Goal: Task Accomplishment & Management: Complete application form

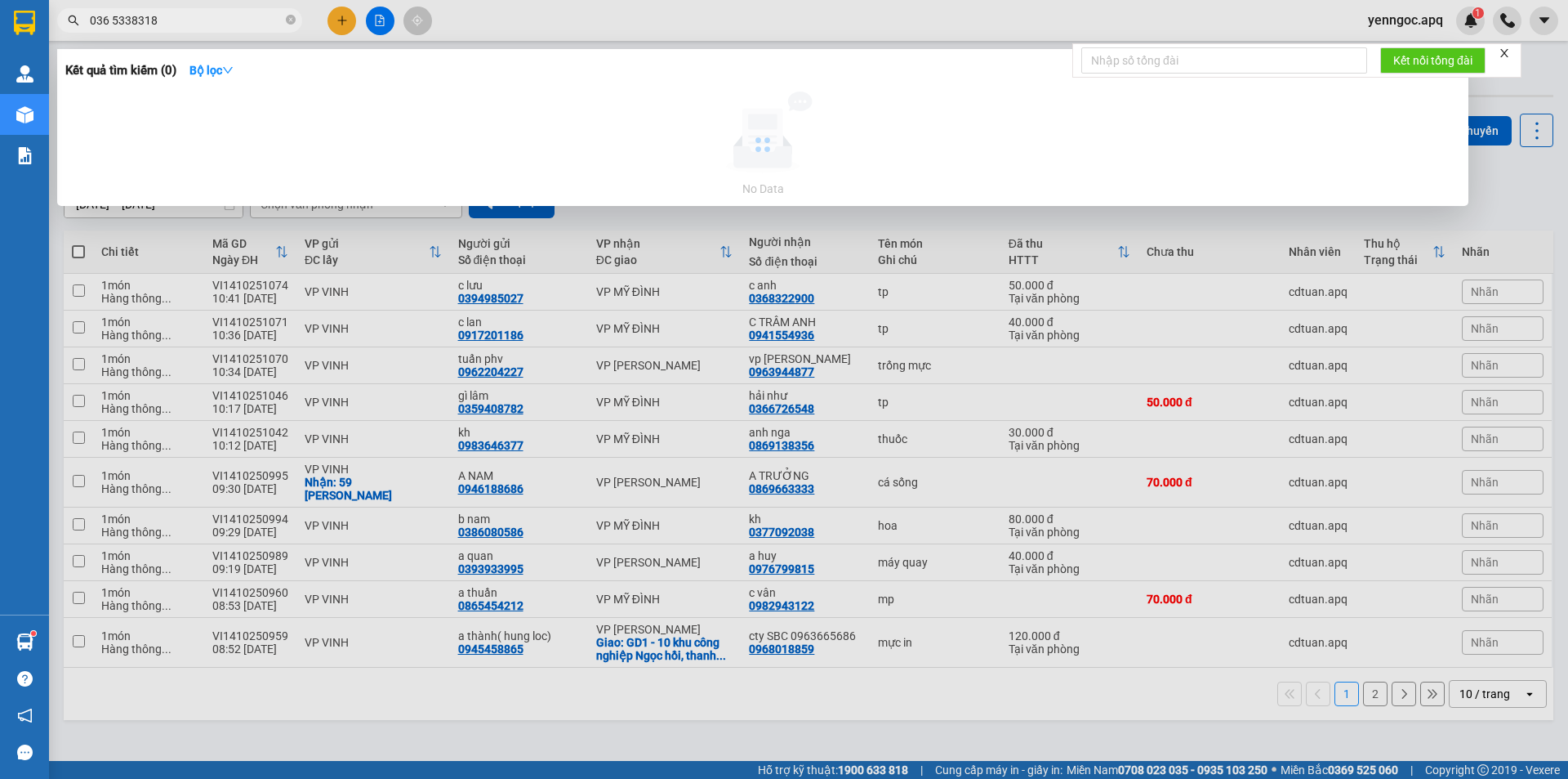
click at [112, 22] on input "036 5338318" at bounding box center [186, 20] width 192 height 18
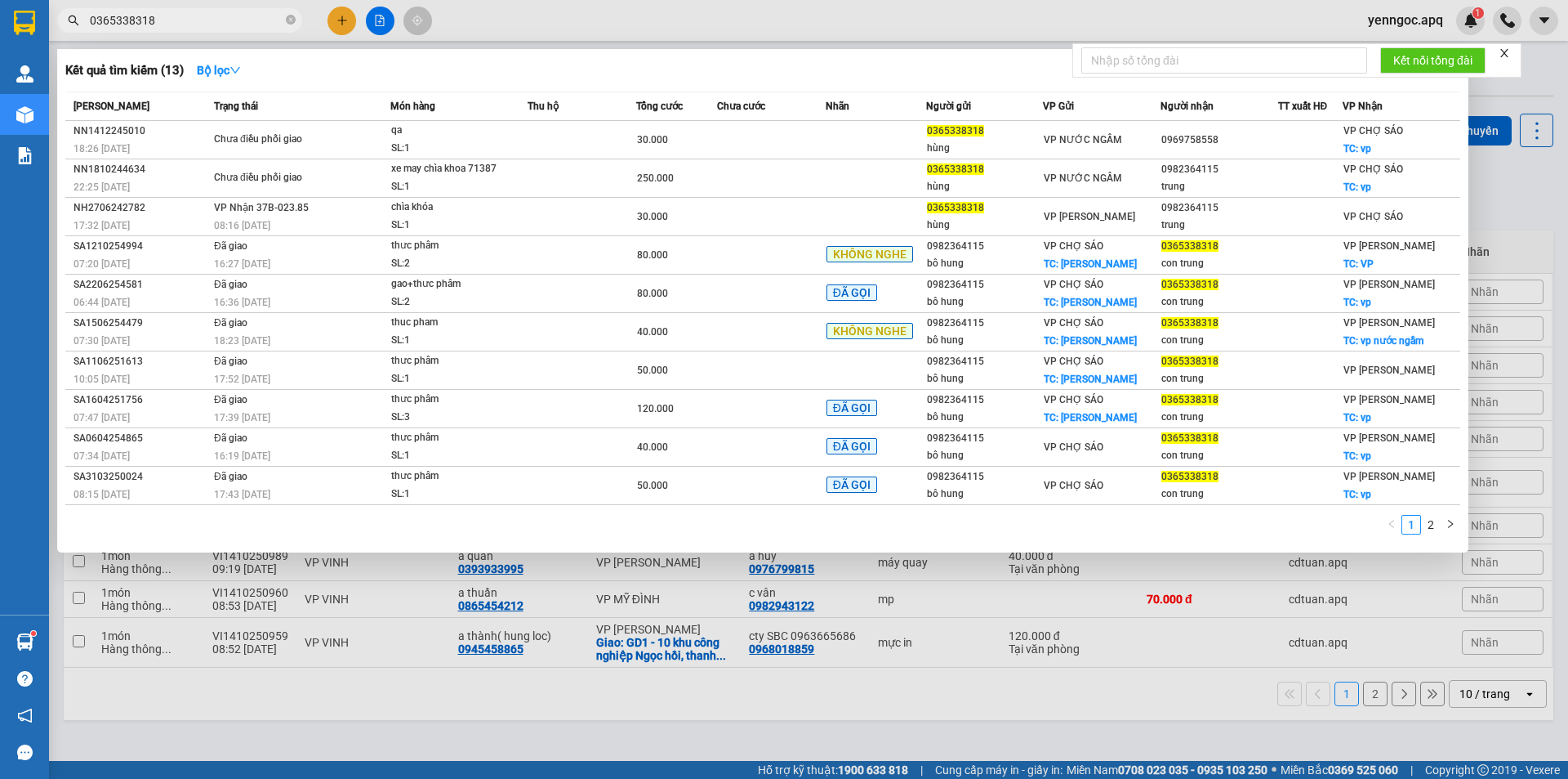
type input "0365338318"
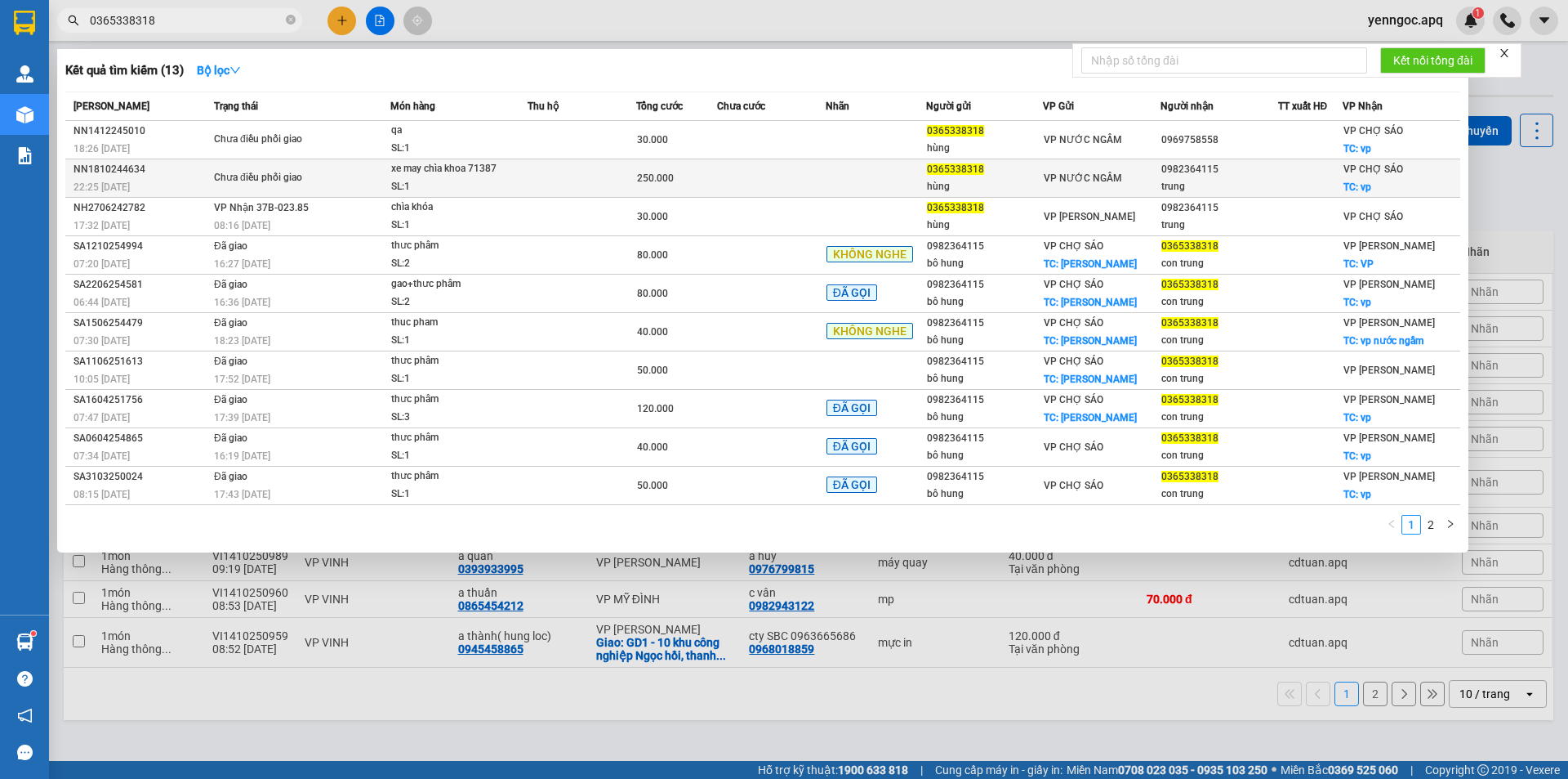
click at [338, 163] on td "Chưa điều phối giao" at bounding box center [299, 178] width 181 height 38
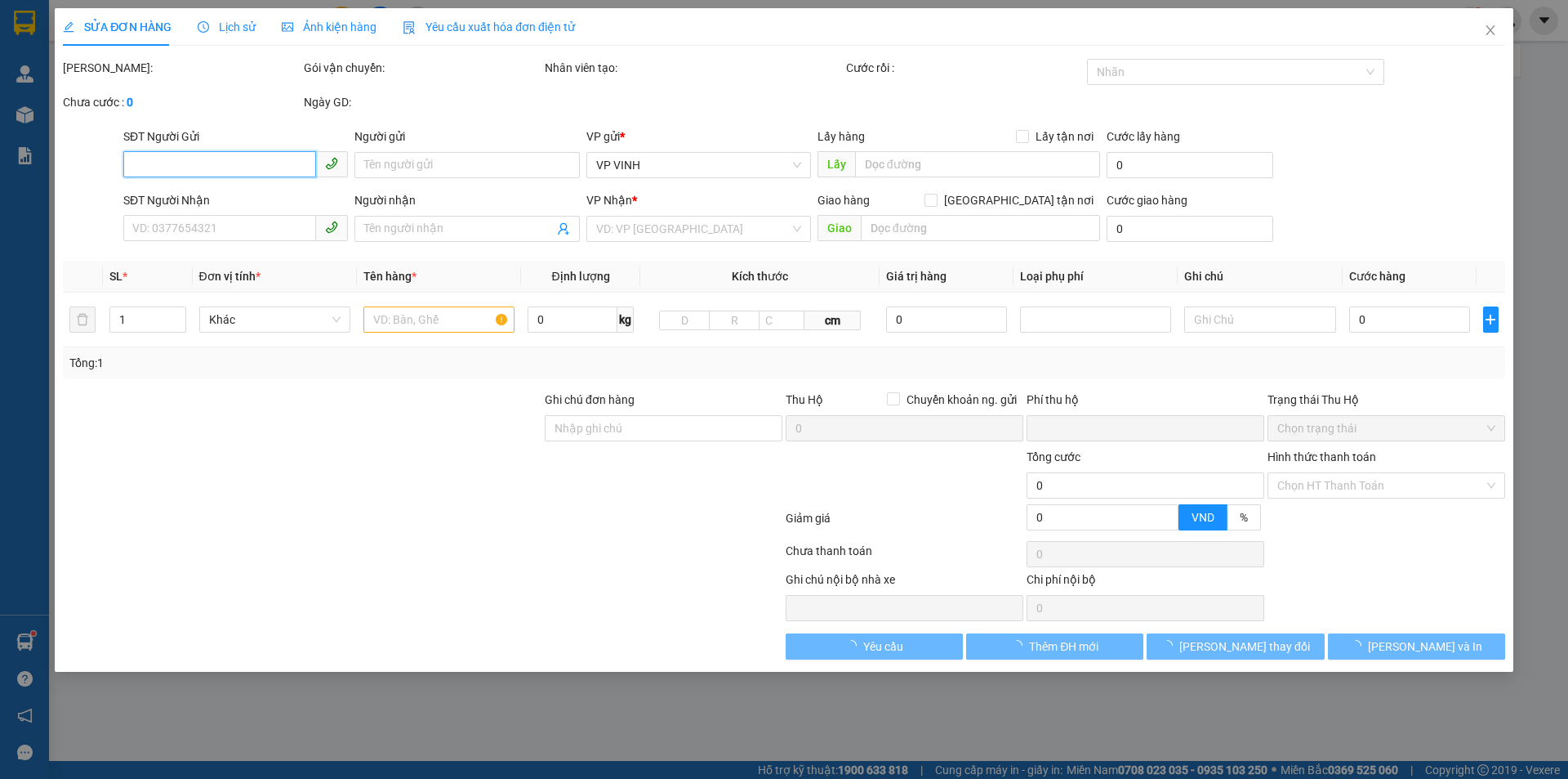
type input "0365338318"
type input "hùng"
type input "0982364115"
type input "trung"
checkbox input "true"
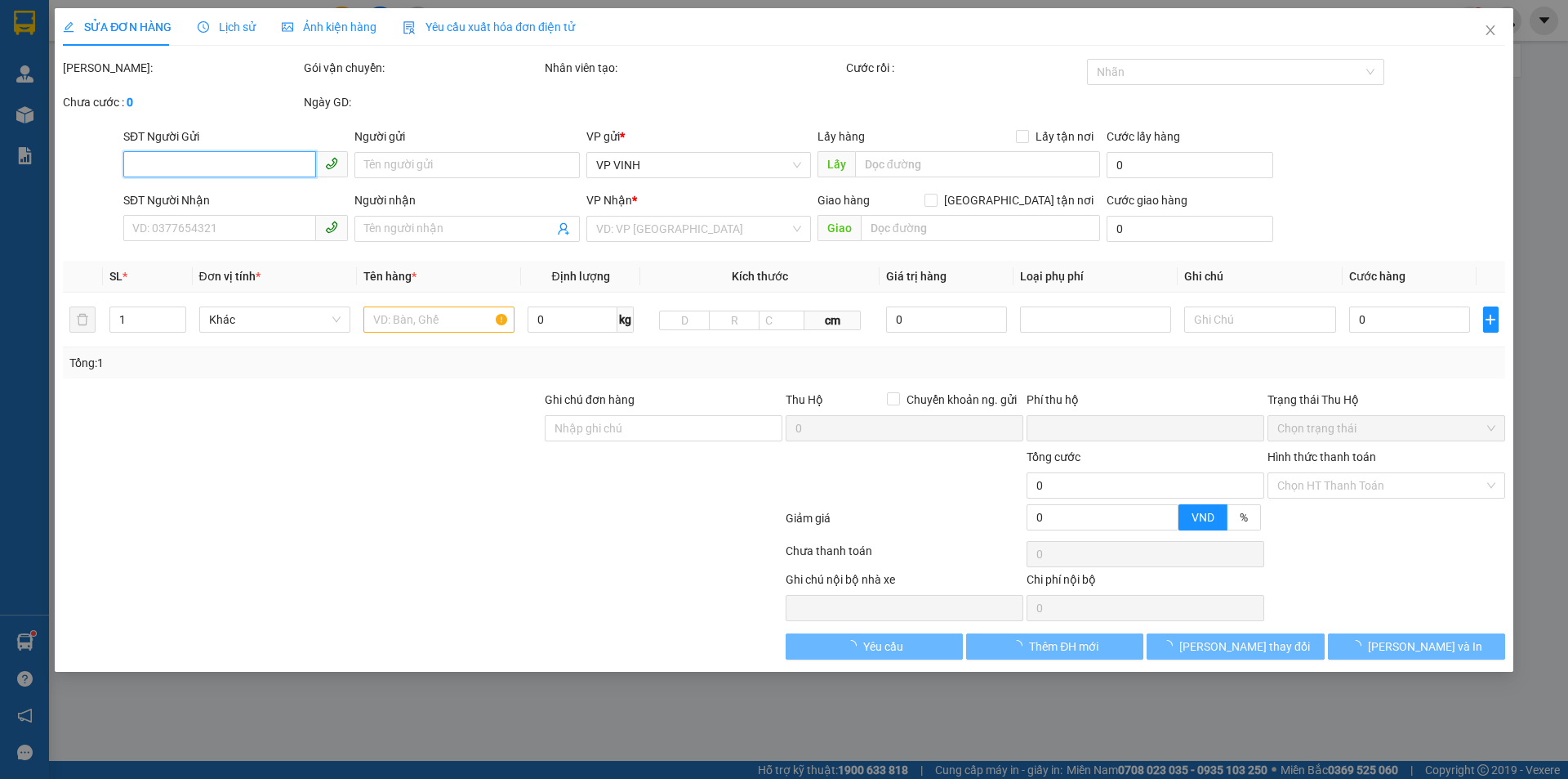
type input "vp"
type input "0"
type input "250.000"
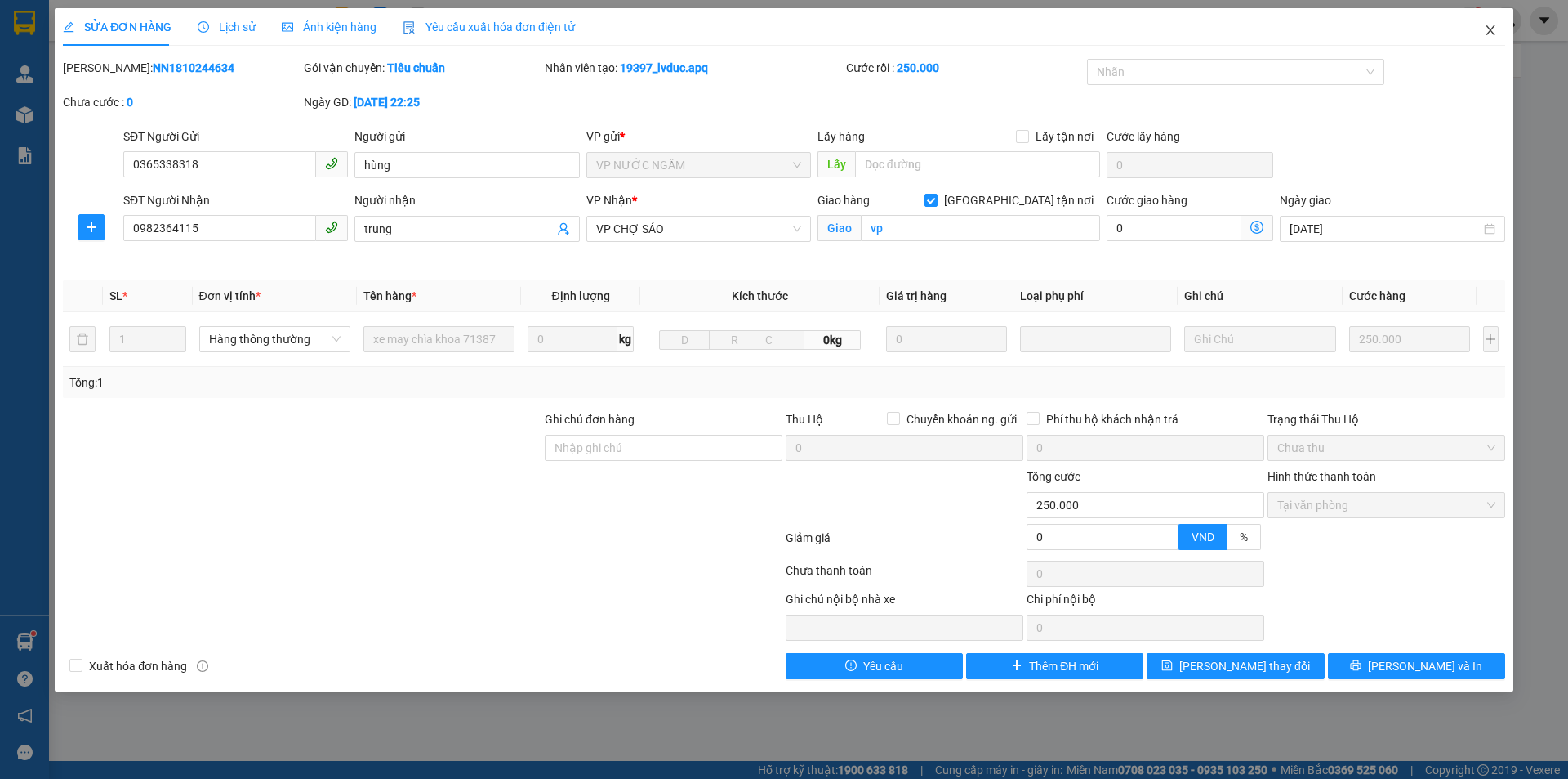
click at [1487, 29] on icon "close" at bounding box center [1491, 31] width 13 height 13
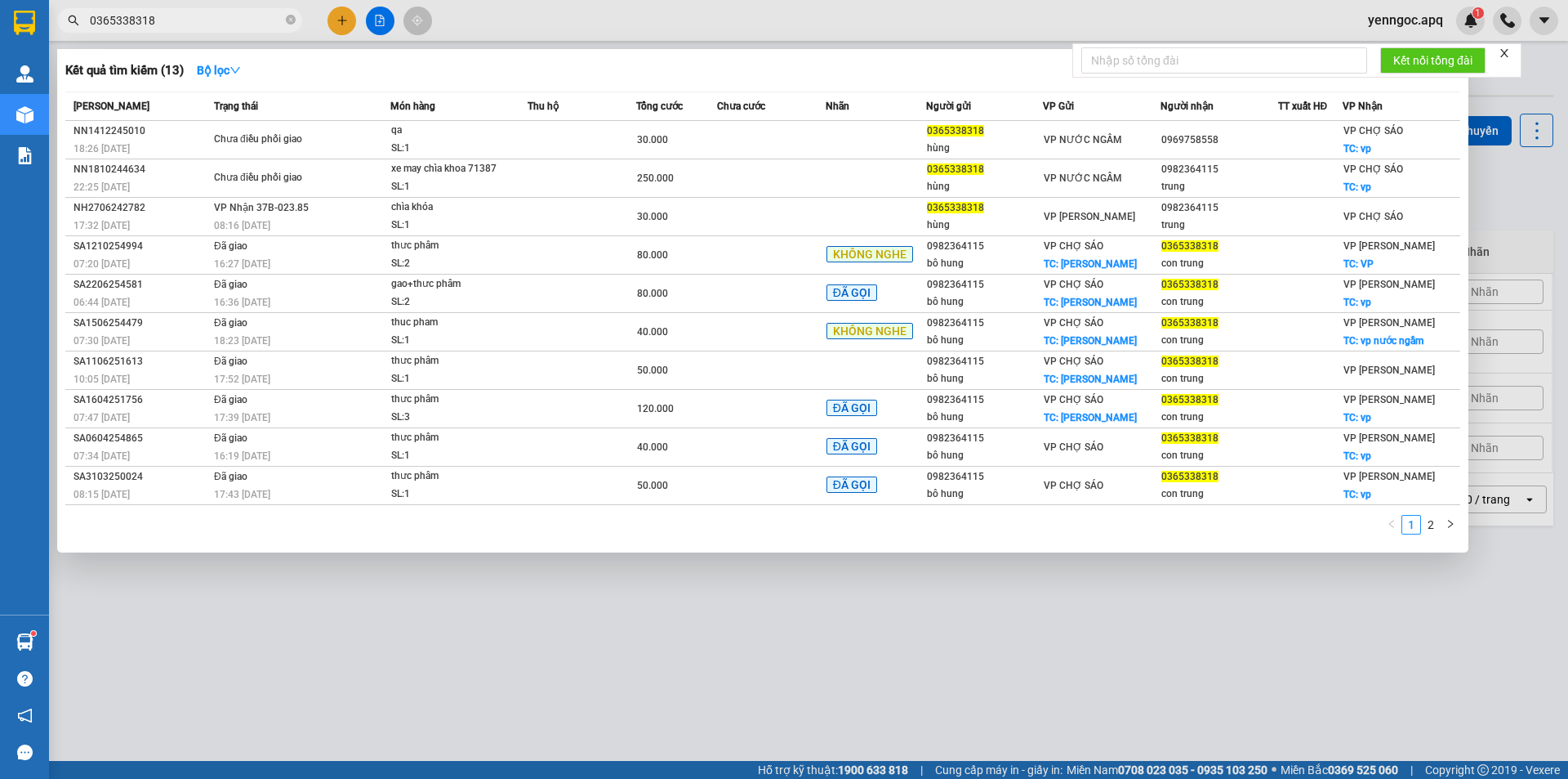
click at [232, 19] on input "0365338318" at bounding box center [186, 20] width 192 height 18
